Goal: Task Accomplishment & Management: Use online tool/utility

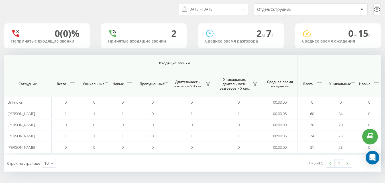
scroll to position [0, 419]
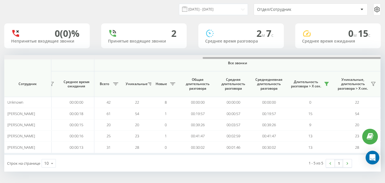
click at [195, 58] on div at bounding box center [192, 57] width 377 height 4
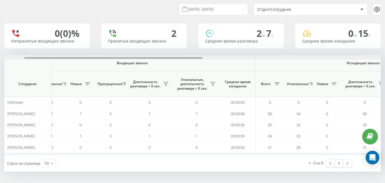
click at [195, 58] on div at bounding box center [113, 58] width 178 height 2
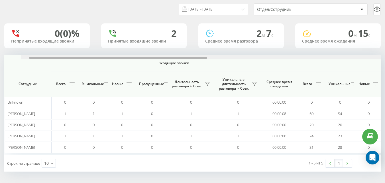
scroll to position [0, 0]
drag, startPoint x: 195, startPoint y: 58, endPoint x: 126, endPoint y: 55, distance: 68.8
click at [126, 55] on div at bounding box center [192, 57] width 377 height 4
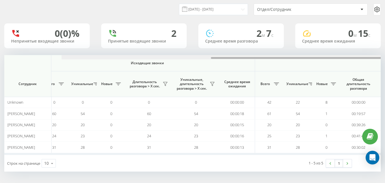
scroll to position [0, 419]
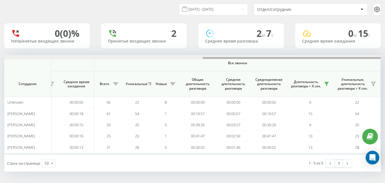
drag, startPoint x: 94, startPoint y: 58, endPoint x: 389, endPoint y: 100, distance: 298.1
click at [385, 100] on html "[DOMAIN_NAME] Проекты [DOMAIN_NAME] Дашборд Центр обращений Аналитика Ваши отче…" at bounding box center [192, 73] width 385 height 183
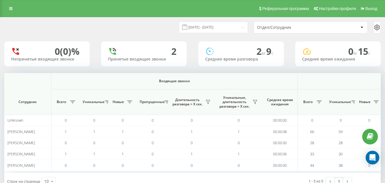
scroll to position [0, 377]
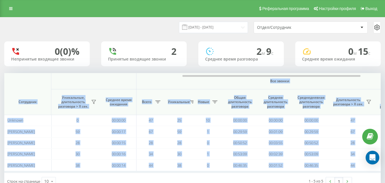
drag, startPoint x: 166, startPoint y: 75, endPoint x: 195, endPoint y: 79, distance: 29.1
click at [195, 79] on div "Входящие звонки Исходящие звонки Все звонки Сотрудник Всего Уникальные Новые Пр…" at bounding box center [192, 123] width 377 height 100
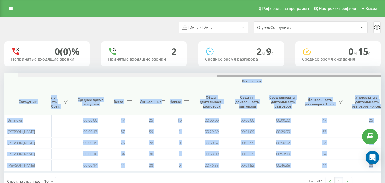
scroll to position [0, 419]
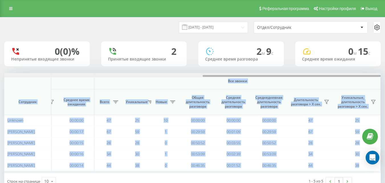
drag, startPoint x: 210, startPoint y: 75, endPoint x: 347, endPoint y: 83, distance: 136.5
click at [347, 83] on div "Входящие звонки Исходящие звонки Все звонки Сотрудник Всего Уникальные Новые Пр…" at bounding box center [192, 123] width 377 height 100
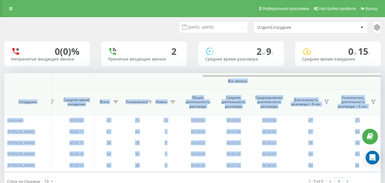
click at [347, 83] on span "Все звонки" at bounding box center [237, 81] width 253 height 5
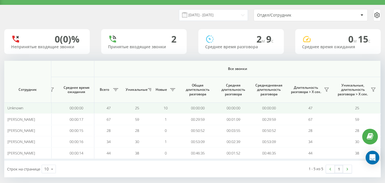
scroll to position [18, 0]
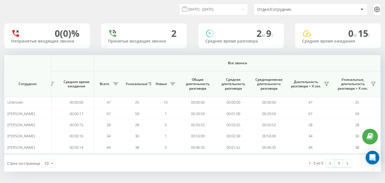
click at [326, 84] on icon at bounding box center [327, 84] width 5 height 5
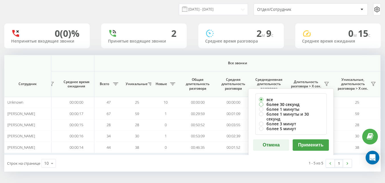
click at [294, 104] on label "более 30 секунд" at bounding box center [291, 104] width 64 height 5
radio input "true"
click at [307, 141] on button "Применить" at bounding box center [311, 144] width 36 height 11
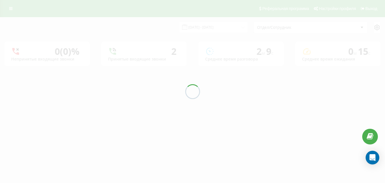
scroll to position [0, 0]
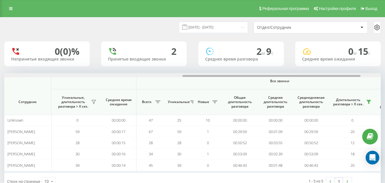
click at [374, 75] on div at bounding box center [192, 75] width 377 height 4
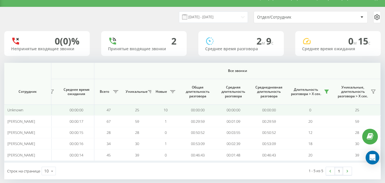
scroll to position [18, 0]
